Goal: Task Accomplishment & Management: Manage account settings

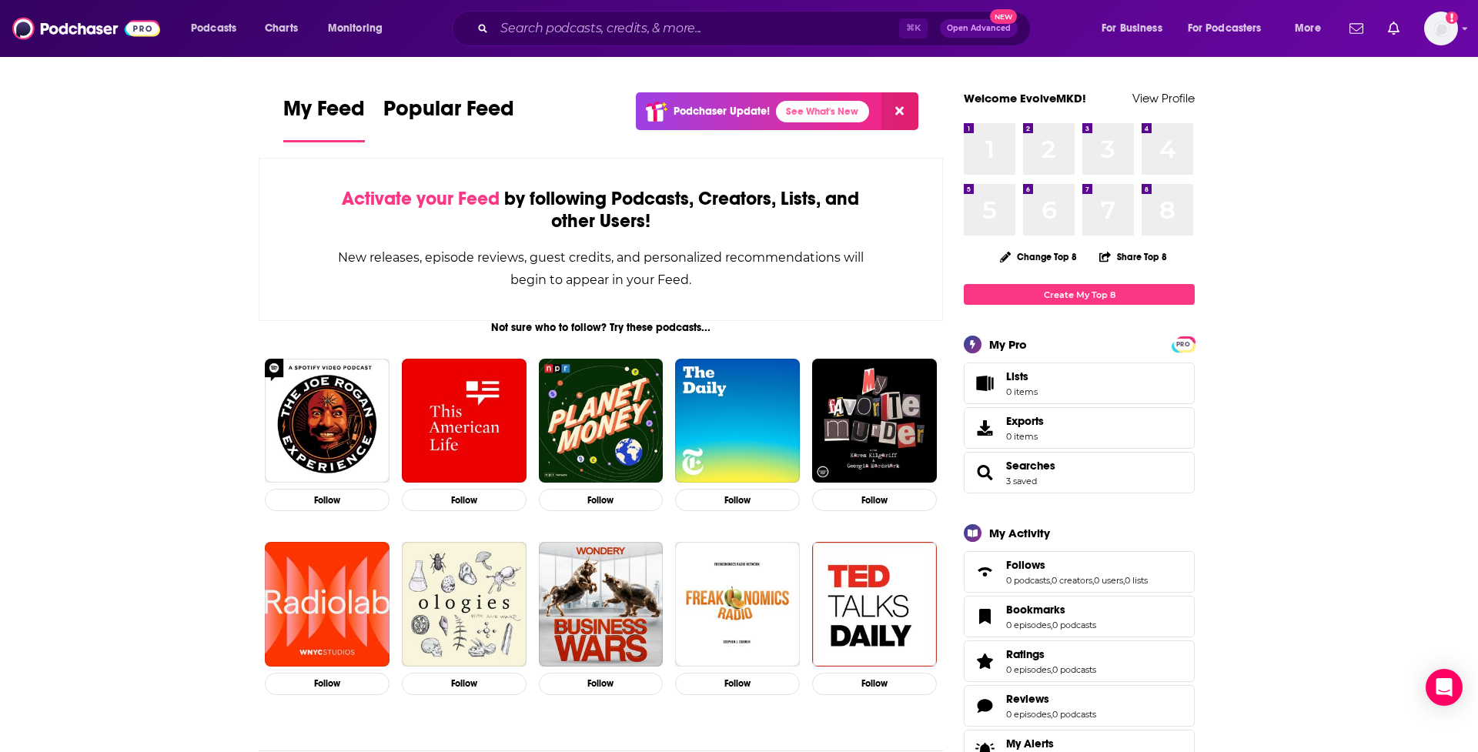
click at [1044, 390] on link "Lists 0 items" at bounding box center [1079, 384] width 231 height 42
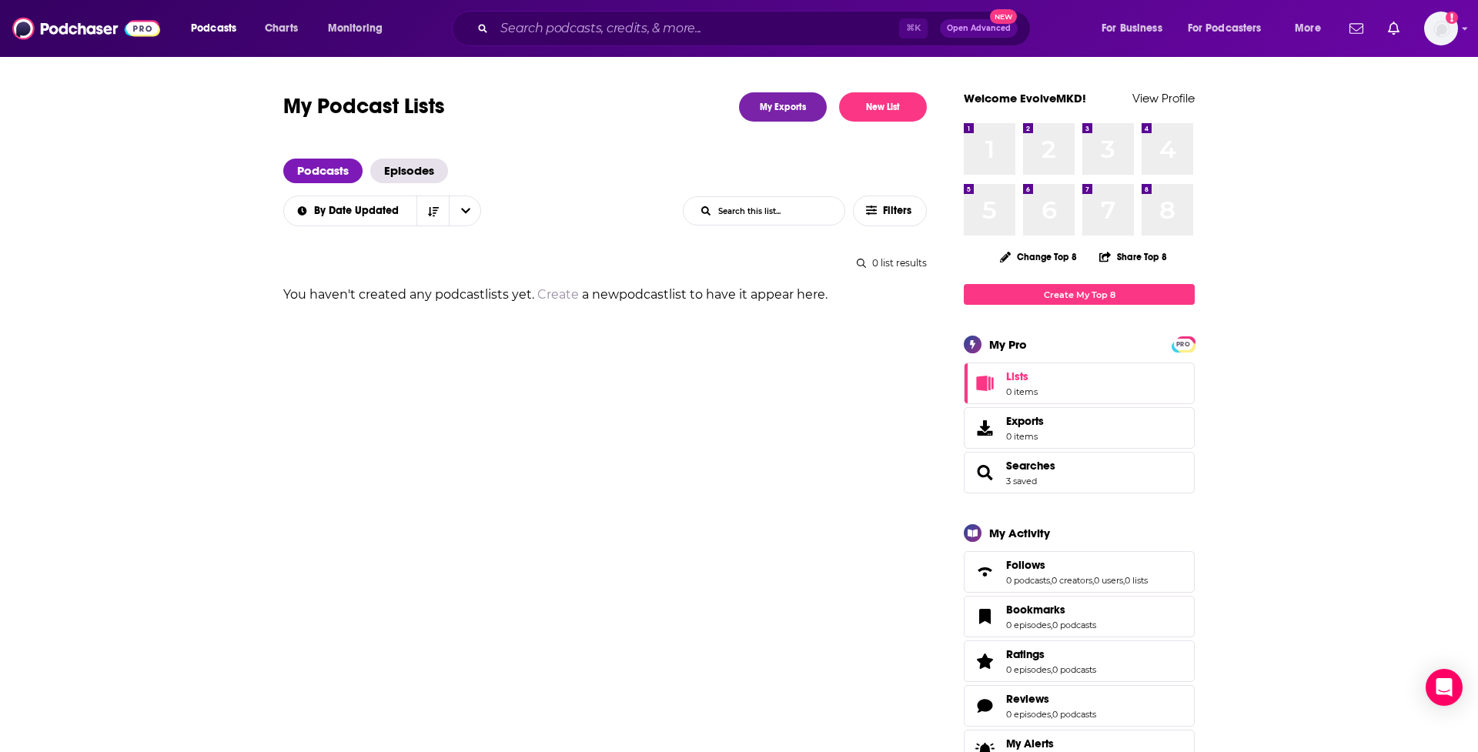
click at [1103, 482] on span "Searches 3 saved" at bounding box center [1079, 473] width 231 height 42
click at [1068, 485] on span "Searches 3 saved" at bounding box center [1079, 473] width 231 height 42
click at [995, 480] on span "Searches" at bounding box center [985, 472] width 28 height 18
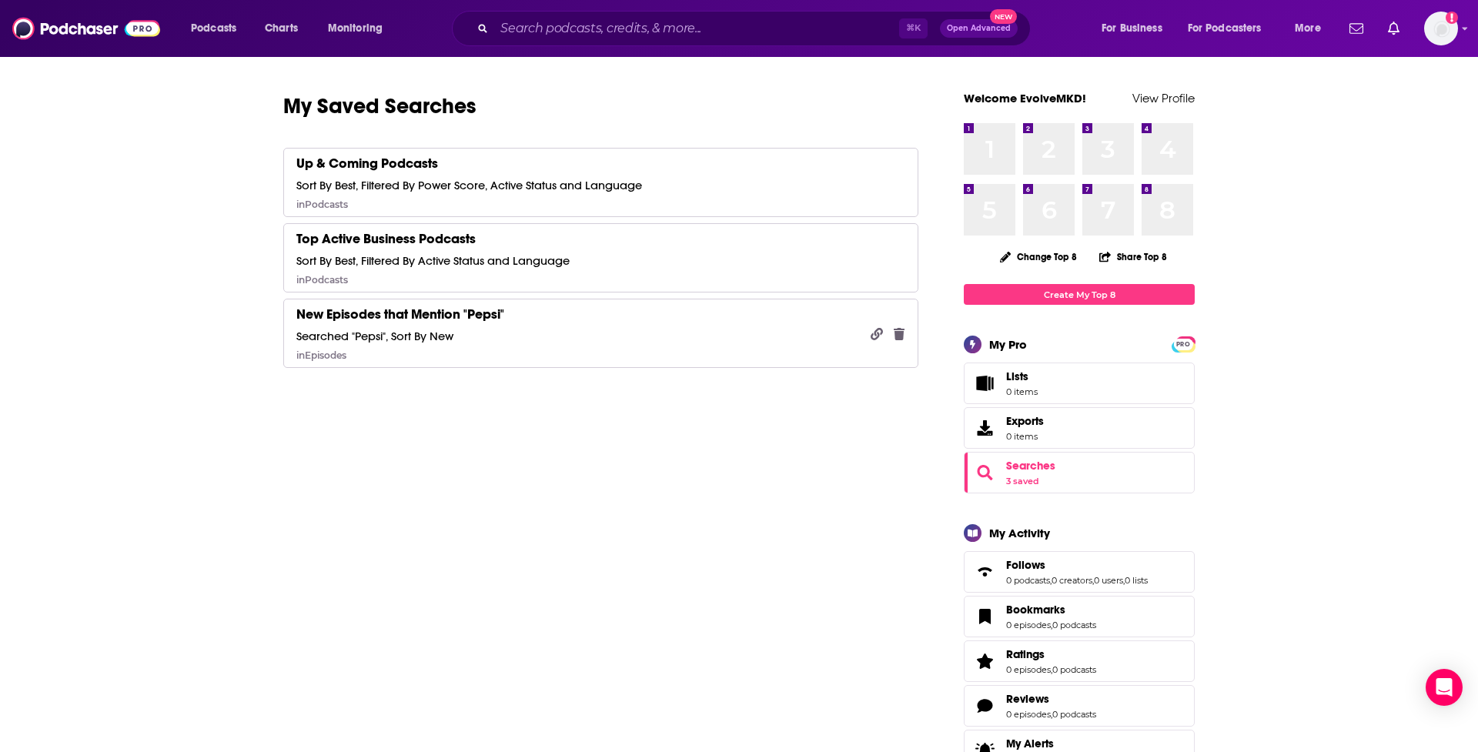
click at [742, 325] on link "New Episodes that Mention "Pepsi" Searched "Pepsi", Sort By New in Episodes" at bounding box center [600, 333] width 635 height 69
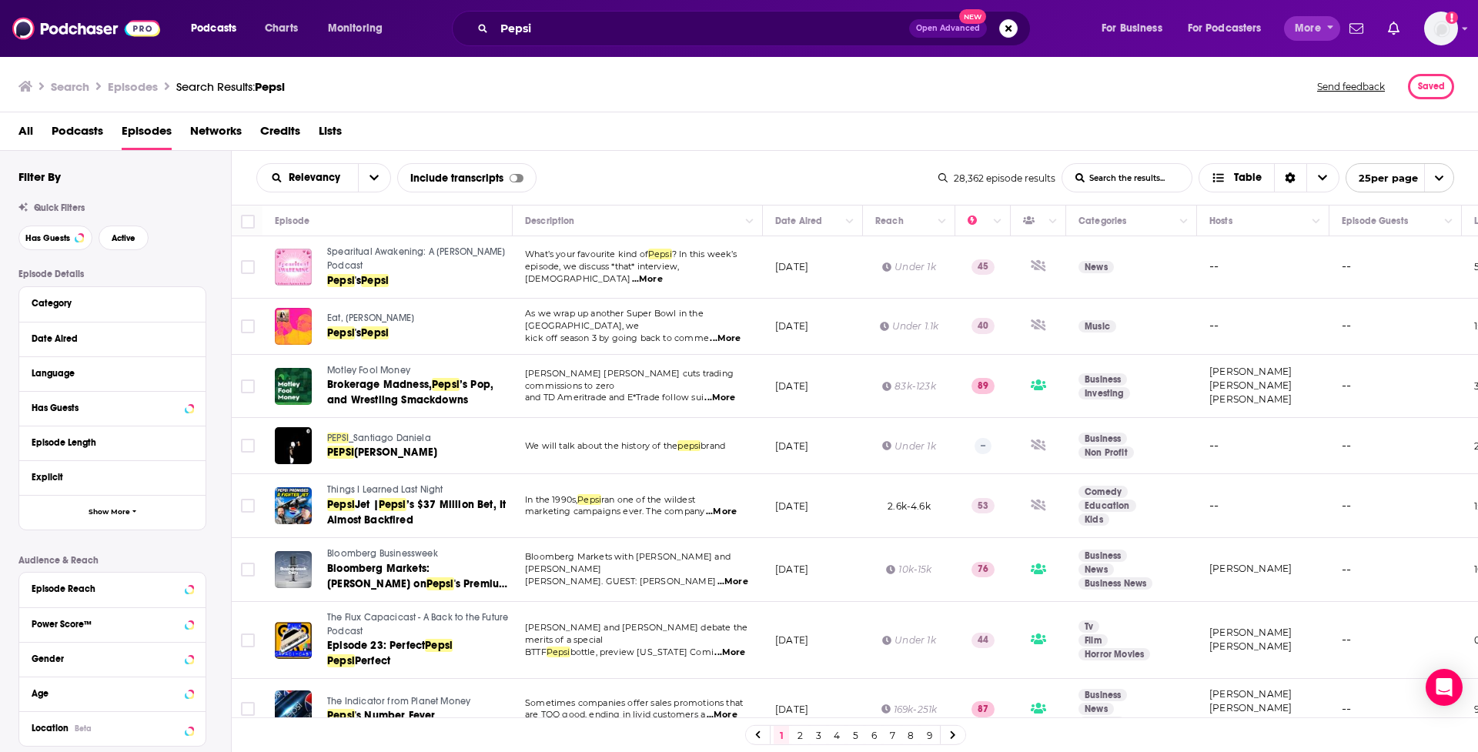
click at [1304, 33] on span "More" at bounding box center [1308, 29] width 26 height 22
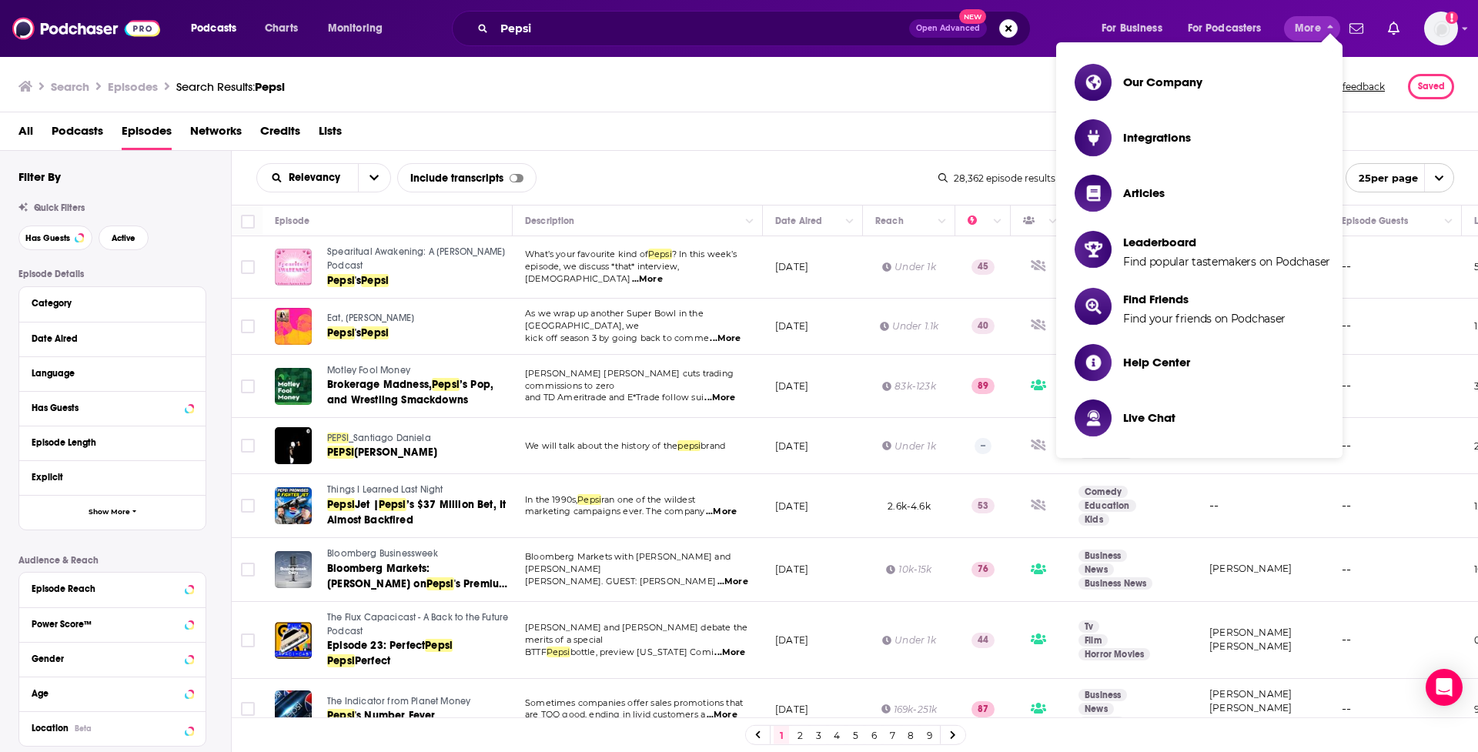
click at [1442, 22] on img "Logged in as EvolveMKD" at bounding box center [1441, 29] width 34 height 34
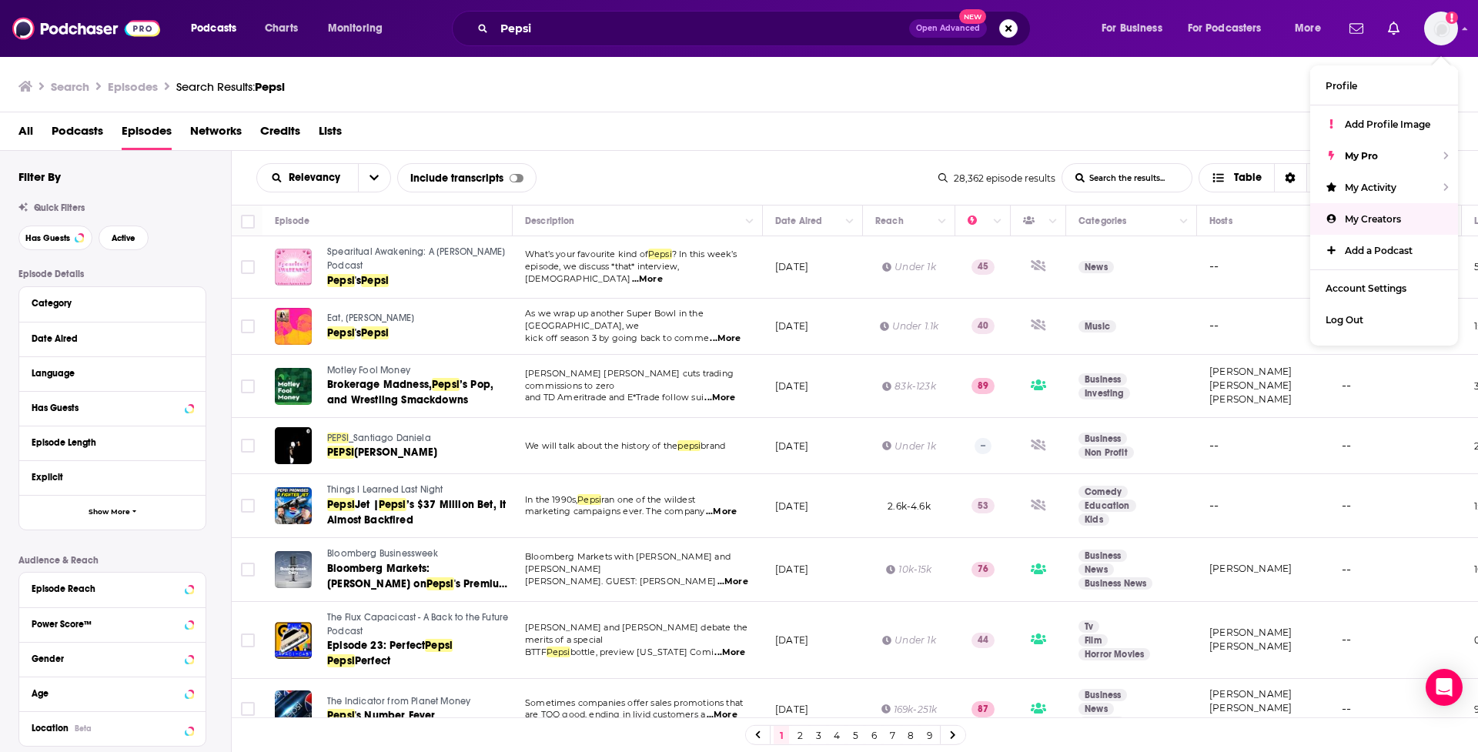
click at [1358, 216] on span "My Creators" at bounding box center [1373, 219] width 56 height 12
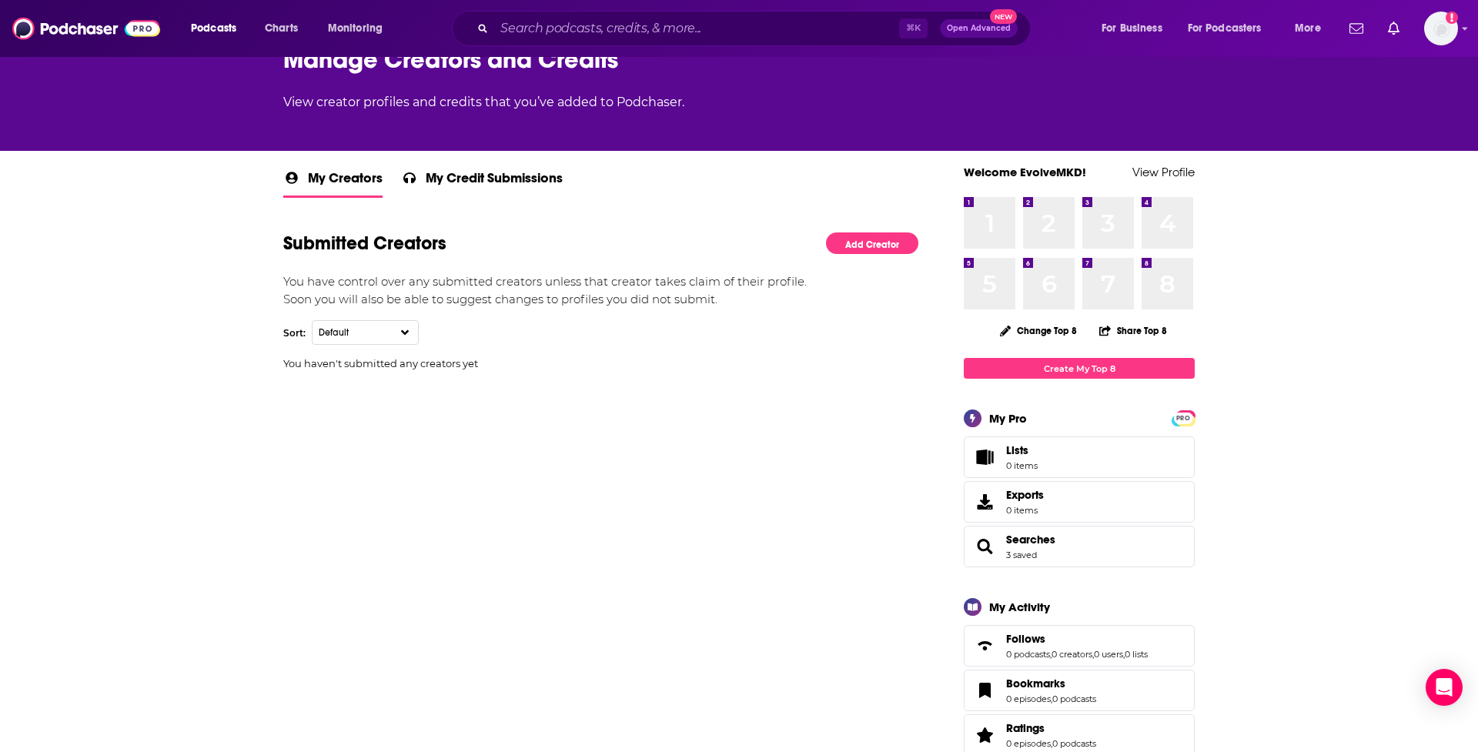
scroll to position [141, 0]
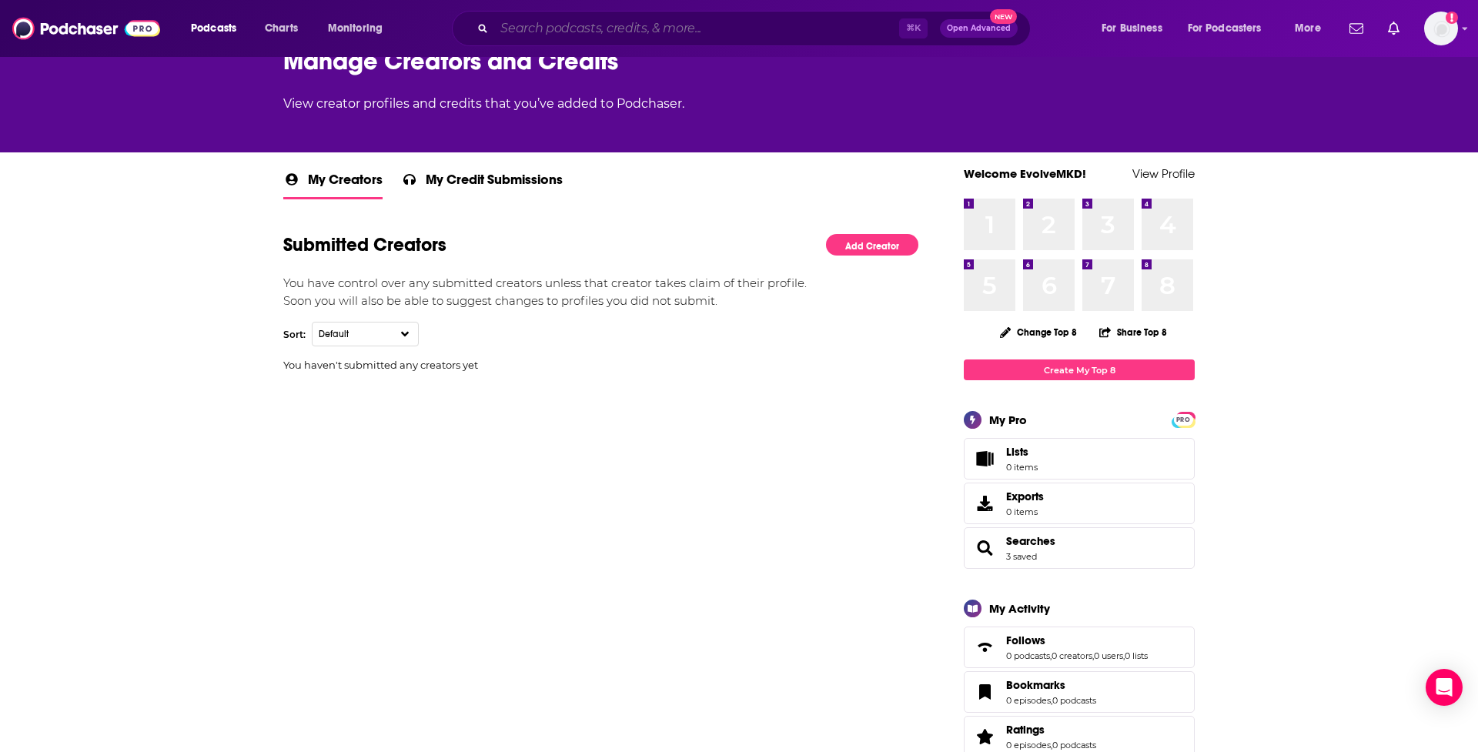
click at [578, 33] on input "Search podcasts, credits, & more..." at bounding box center [696, 28] width 405 height 25
click at [1434, 27] on img "Logged in as EvolveMKD" at bounding box center [1441, 29] width 34 height 34
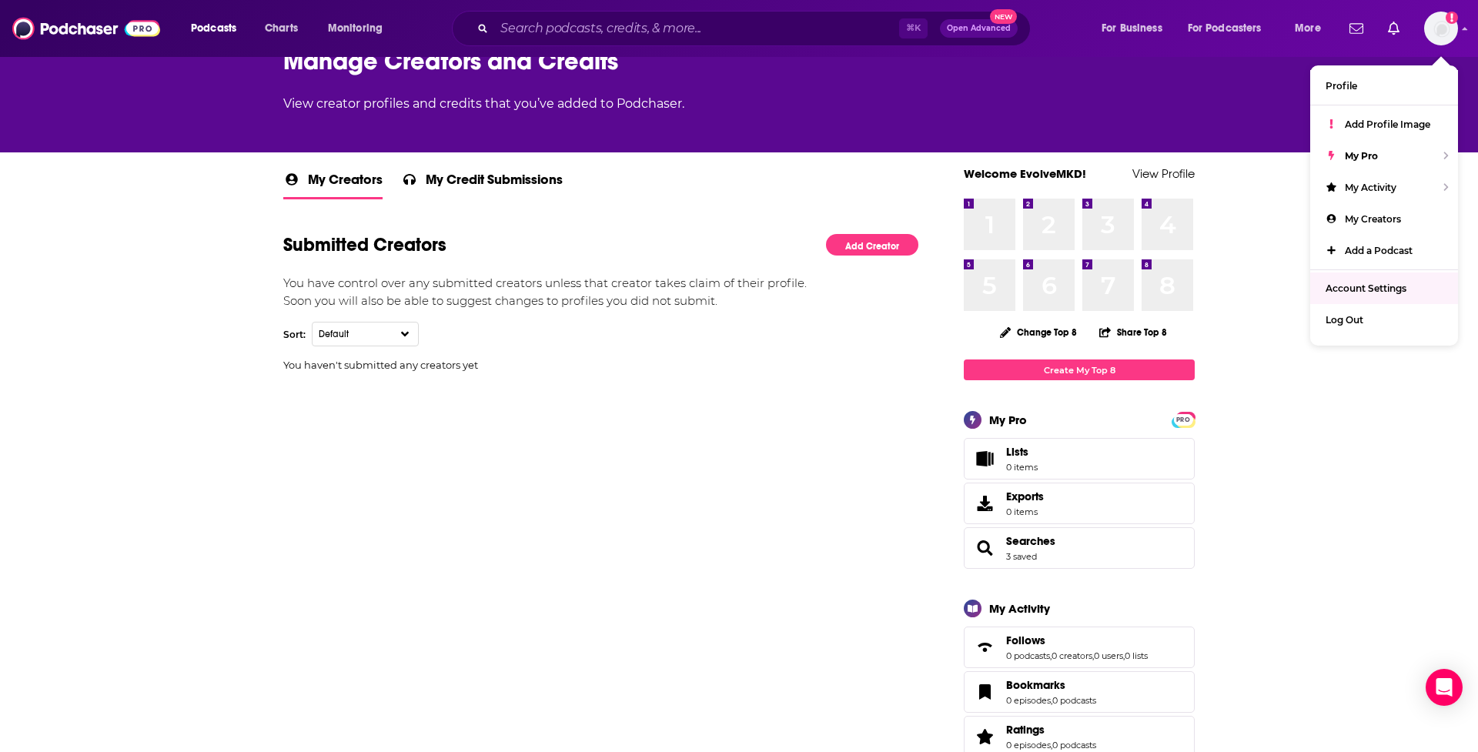
click at [1388, 289] on span "Account Settings" at bounding box center [1366, 289] width 81 height 12
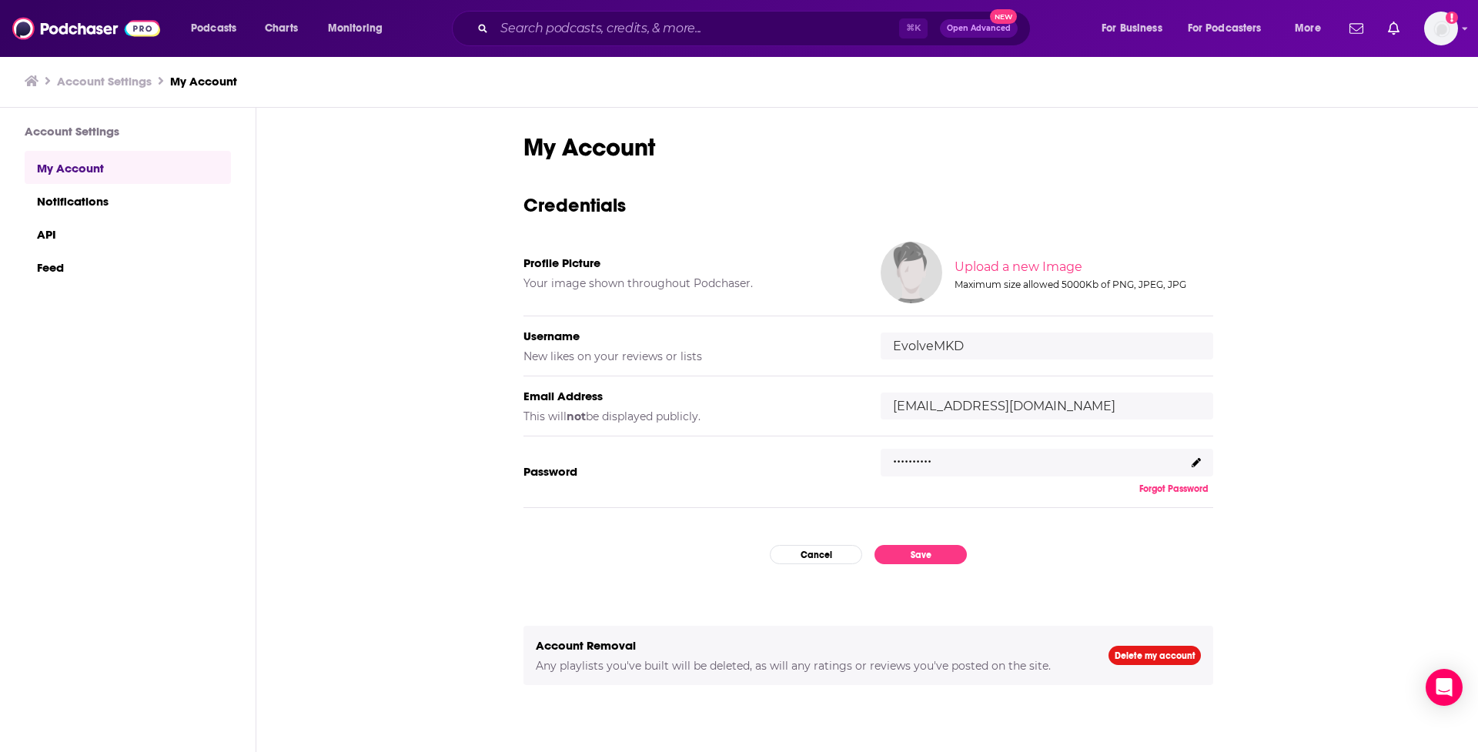
drag, startPoint x: 1035, startPoint y: 350, endPoint x: 891, endPoint y: 347, distance: 144.0
click at [891, 347] on input "EvolveMKD" at bounding box center [1047, 346] width 333 height 27
